Goal: Find contact information: Find contact information

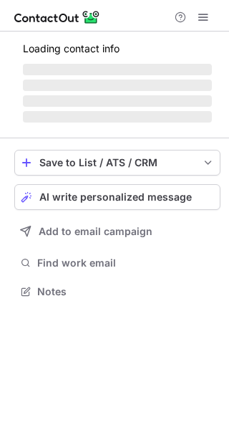
scroll to position [277, 229]
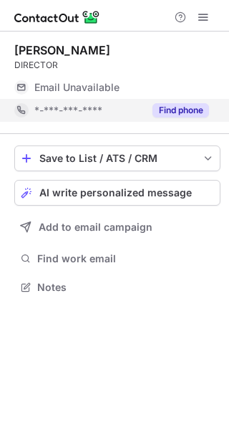
click at [178, 112] on button "Find phone" at bounding box center [181, 110] width 57 height 14
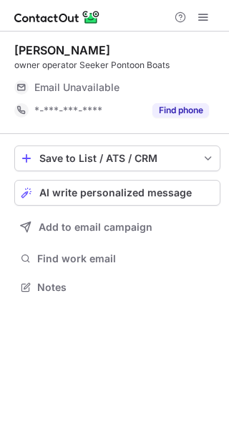
scroll to position [277, 229]
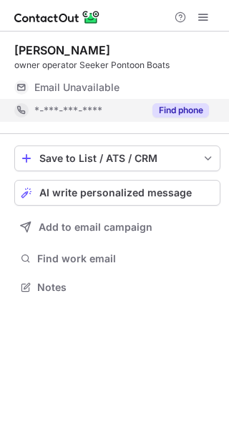
click at [163, 104] on button "Find phone" at bounding box center [181, 110] width 57 height 14
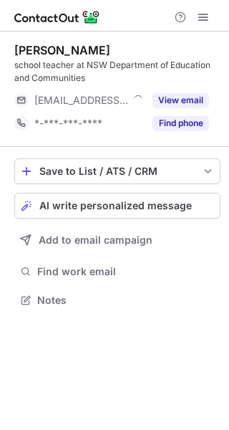
scroll to position [290, 229]
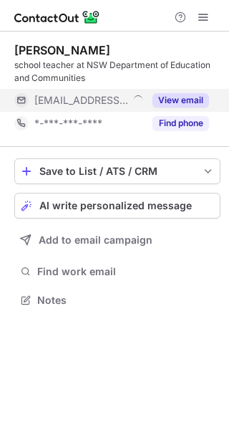
click at [192, 99] on button "View email" at bounding box center [181, 100] width 57 height 14
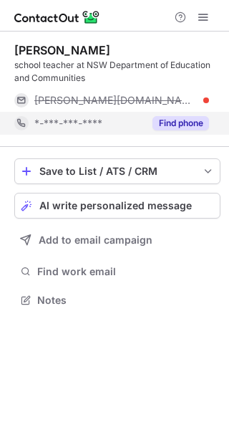
click at [166, 120] on button "Find phone" at bounding box center [181, 123] width 57 height 14
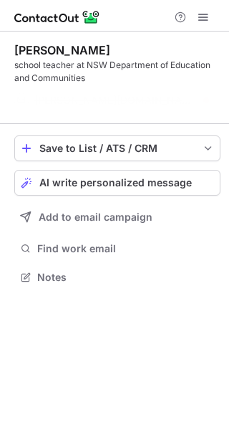
scroll to position [244, 229]
